Goal: Use online tool/utility

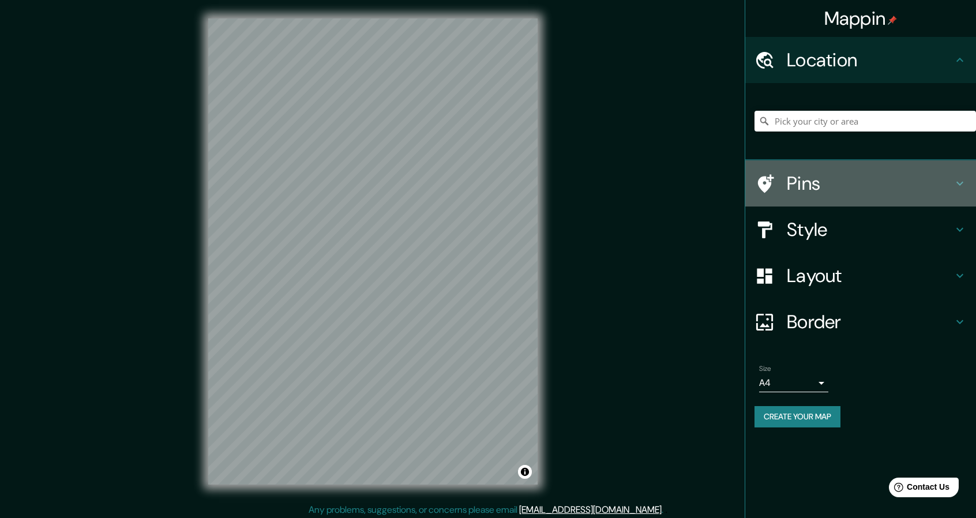
click at [845, 193] on h4 "Pins" at bounding box center [870, 183] width 166 height 23
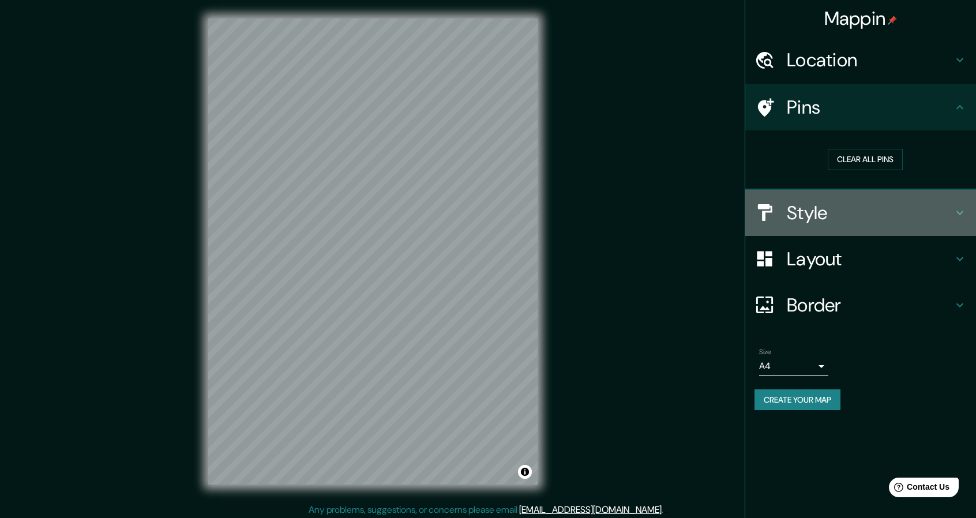
click at [840, 214] on h4 "Style" at bounding box center [870, 212] width 166 height 23
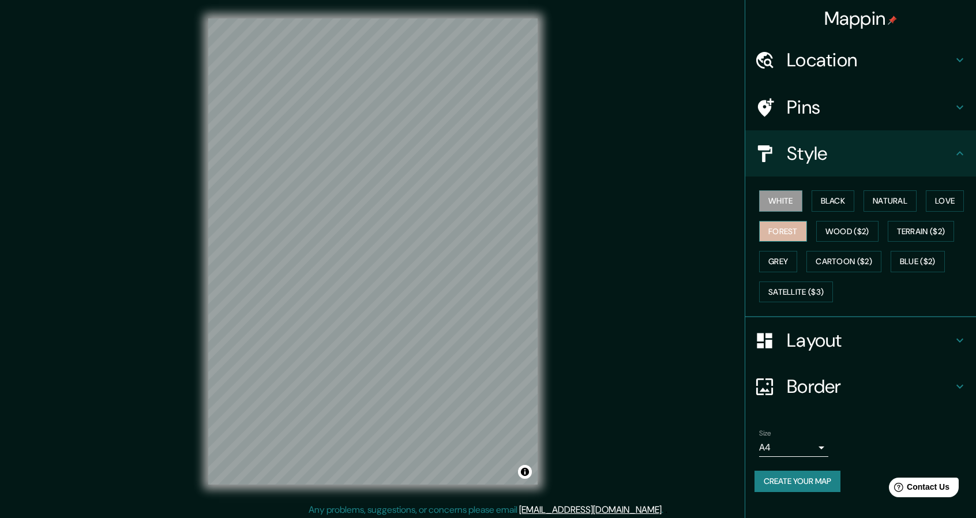
click at [803, 229] on button "Forest" at bounding box center [783, 231] width 48 height 21
click at [791, 264] on button "Grey" at bounding box center [778, 261] width 38 height 21
click at [849, 200] on button "Black" at bounding box center [833, 200] width 43 height 21
click at [786, 235] on button "Forest" at bounding box center [783, 231] width 48 height 21
click at [777, 262] on button "Grey" at bounding box center [778, 261] width 38 height 21
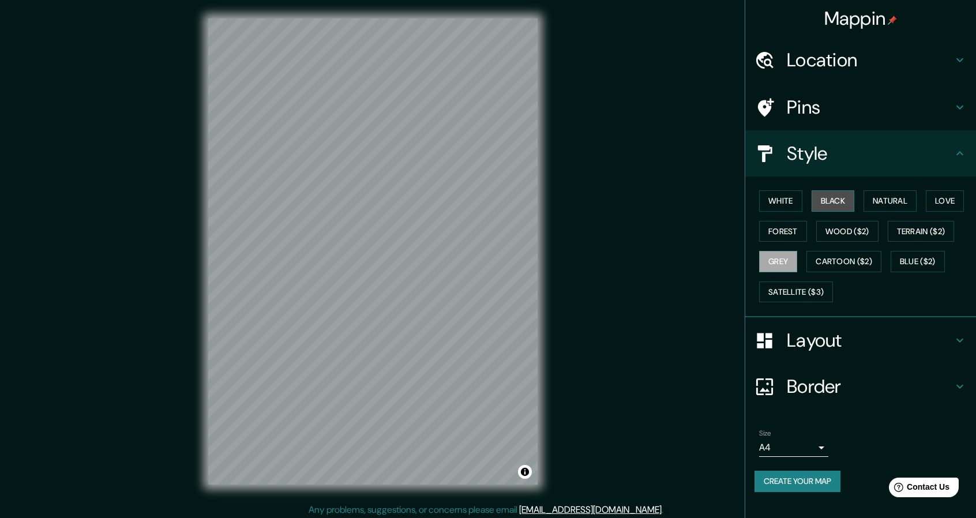
click at [831, 204] on button "Black" at bounding box center [833, 200] width 43 height 21
click at [779, 259] on button "Grey" at bounding box center [778, 261] width 38 height 21
